Goal: Task Accomplishment & Management: Use online tool/utility

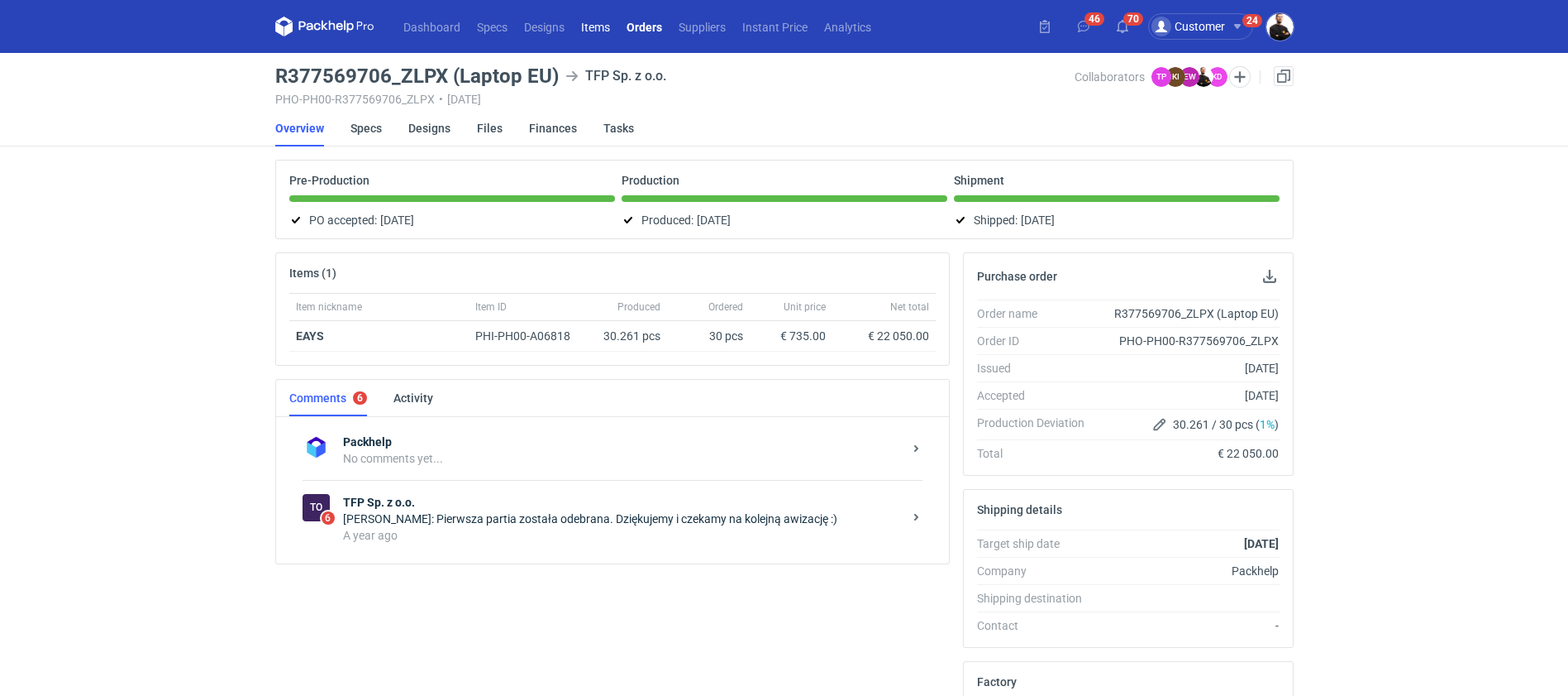
click at [596, 24] on link "Items" at bounding box center [595, 27] width 46 height 20
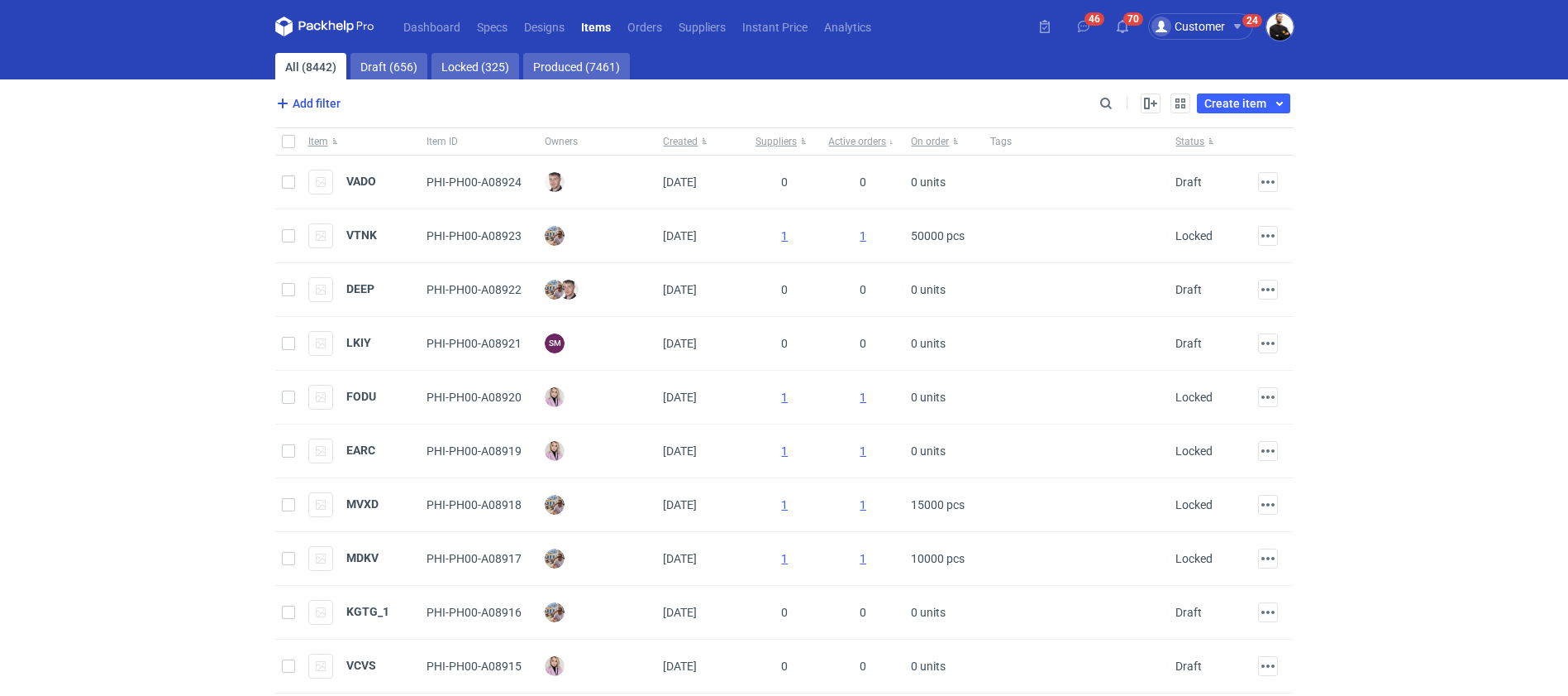
click at [330, 95] on span "Add filter" at bounding box center [307, 103] width 68 height 20
click at [372, 139] on button "Owner first name" at bounding box center [354, 139] width 152 height 25
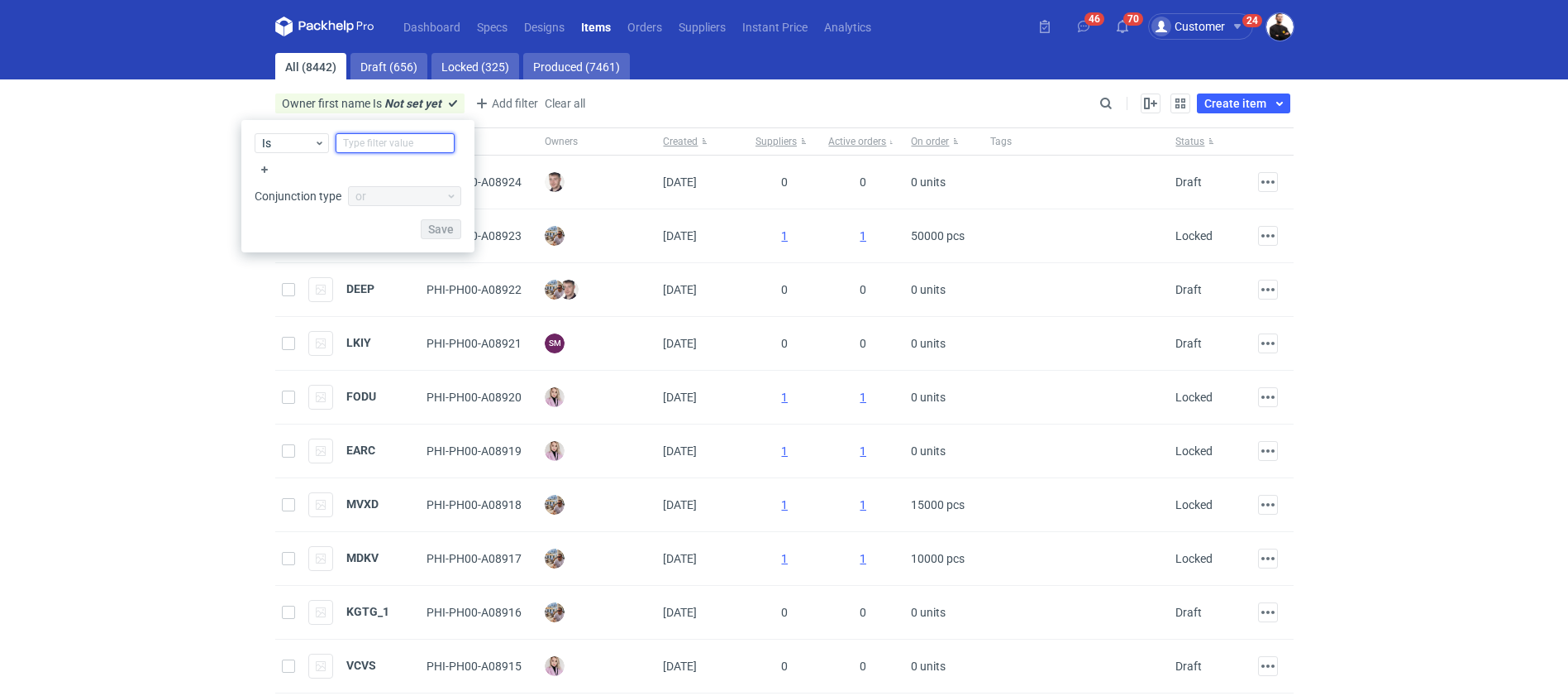
click at [381, 141] on input "text" at bounding box center [395, 143] width 119 height 20
type input "adam"
click at [443, 230] on span "Save" at bounding box center [440, 230] width 26 height 12
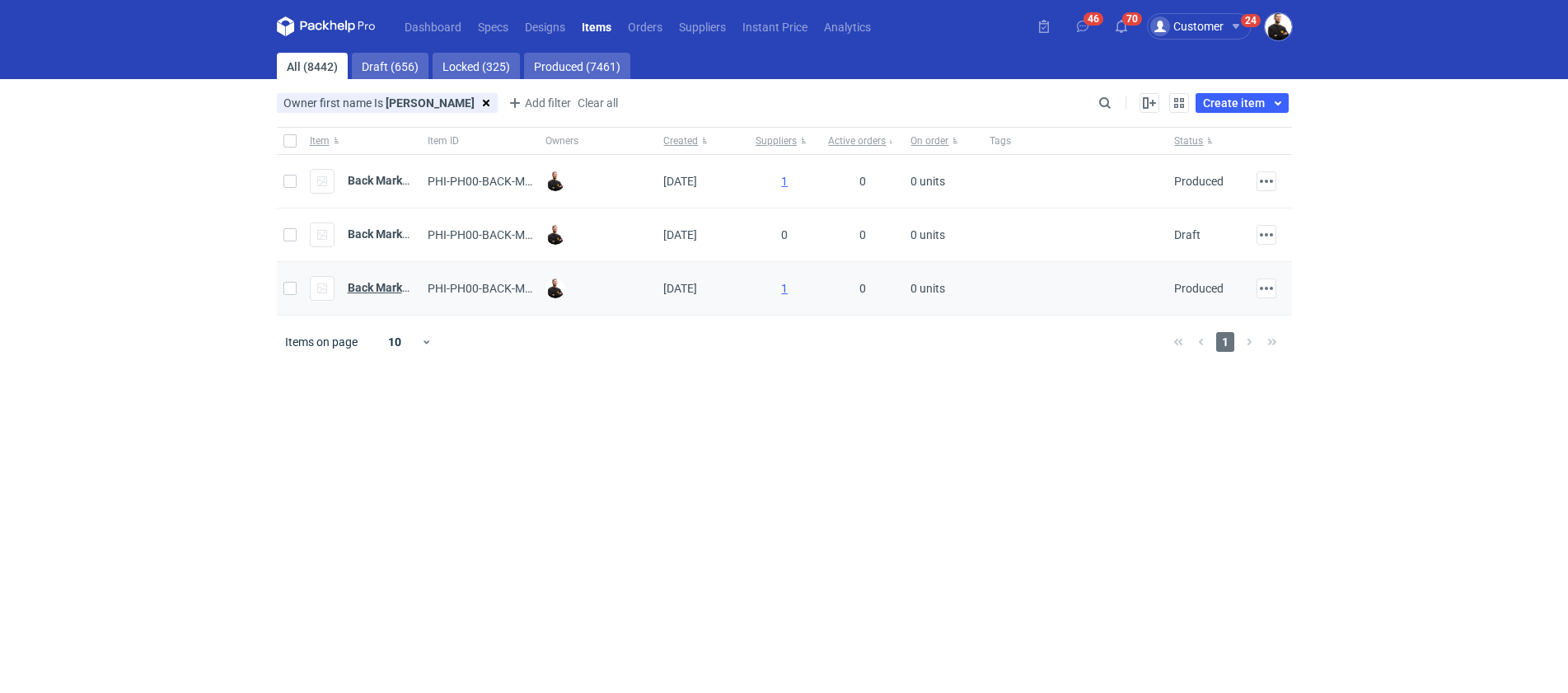
click at [380, 284] on strong "Back Market smartphone no-print" at bounding box center [436, 287] width 176 height 13
click at [379, 179] on strong "Back Market Laptop no-print." at bounding box center [424, 180] width 153 height 13
